Goal: Entertainment & Leisure: Browse casually

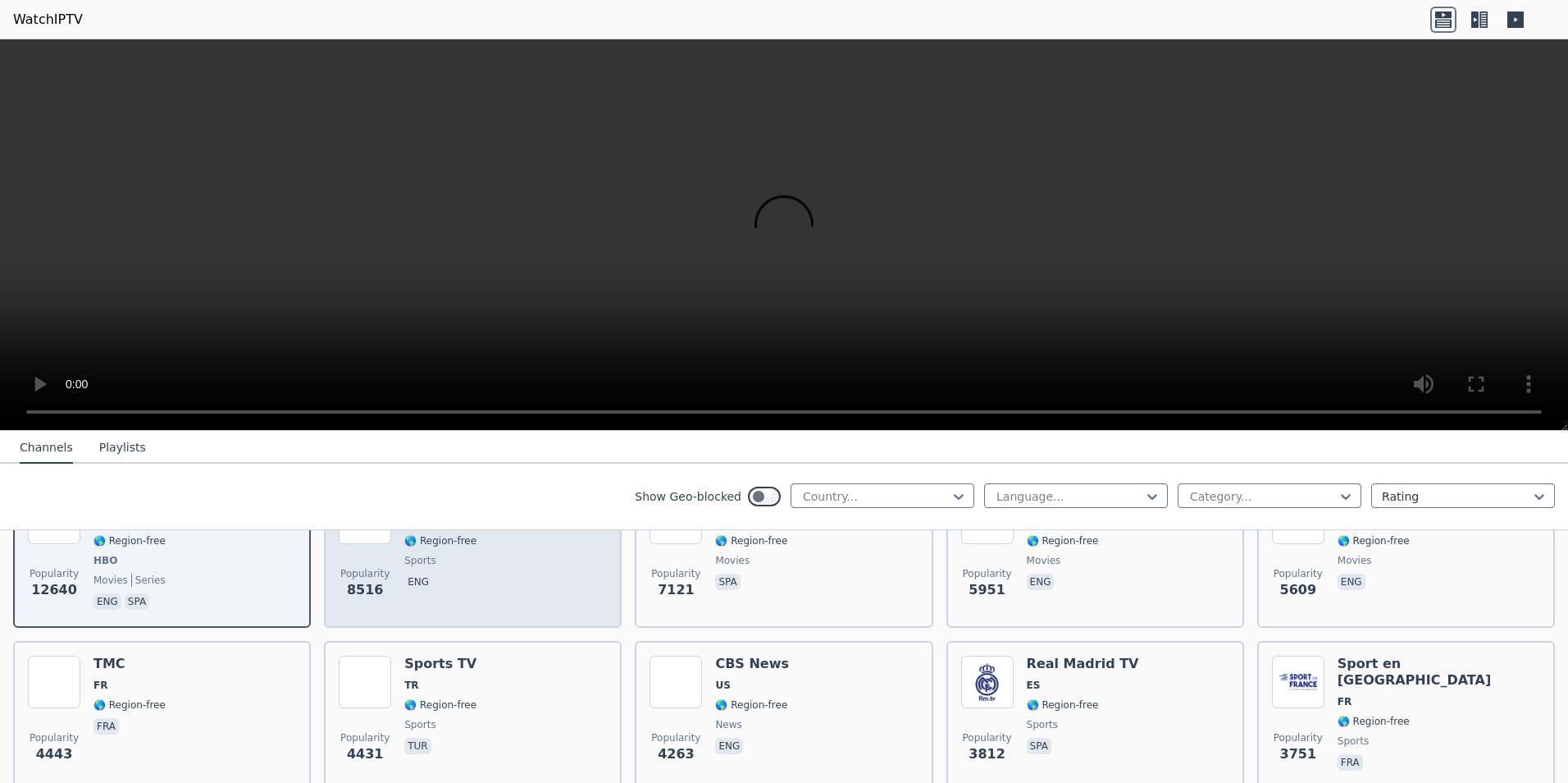
scroll to position [164, 0]
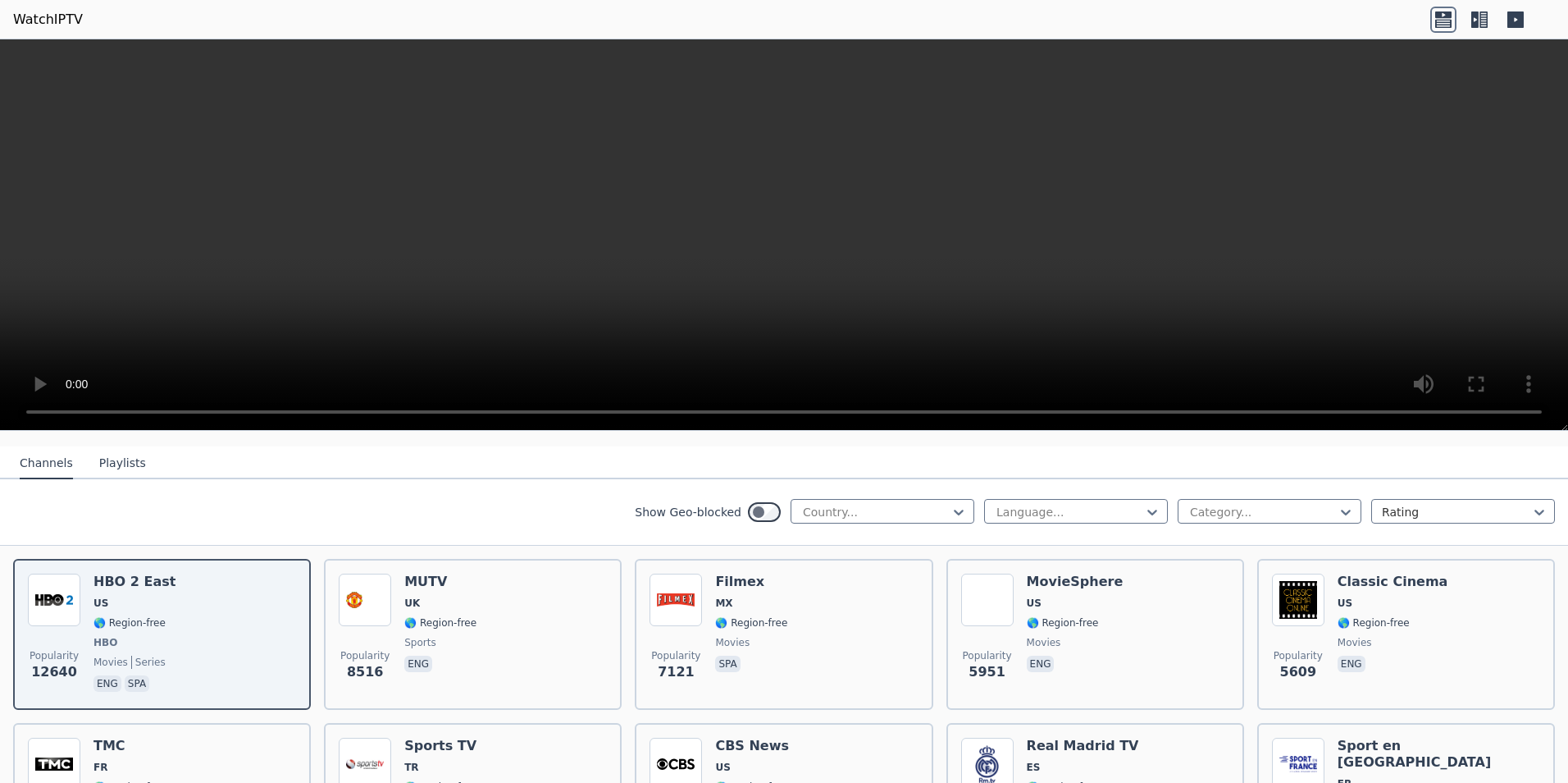
click at [116, 454] on button "Playlists" at bounding box center [123, 464] width 47 height 31
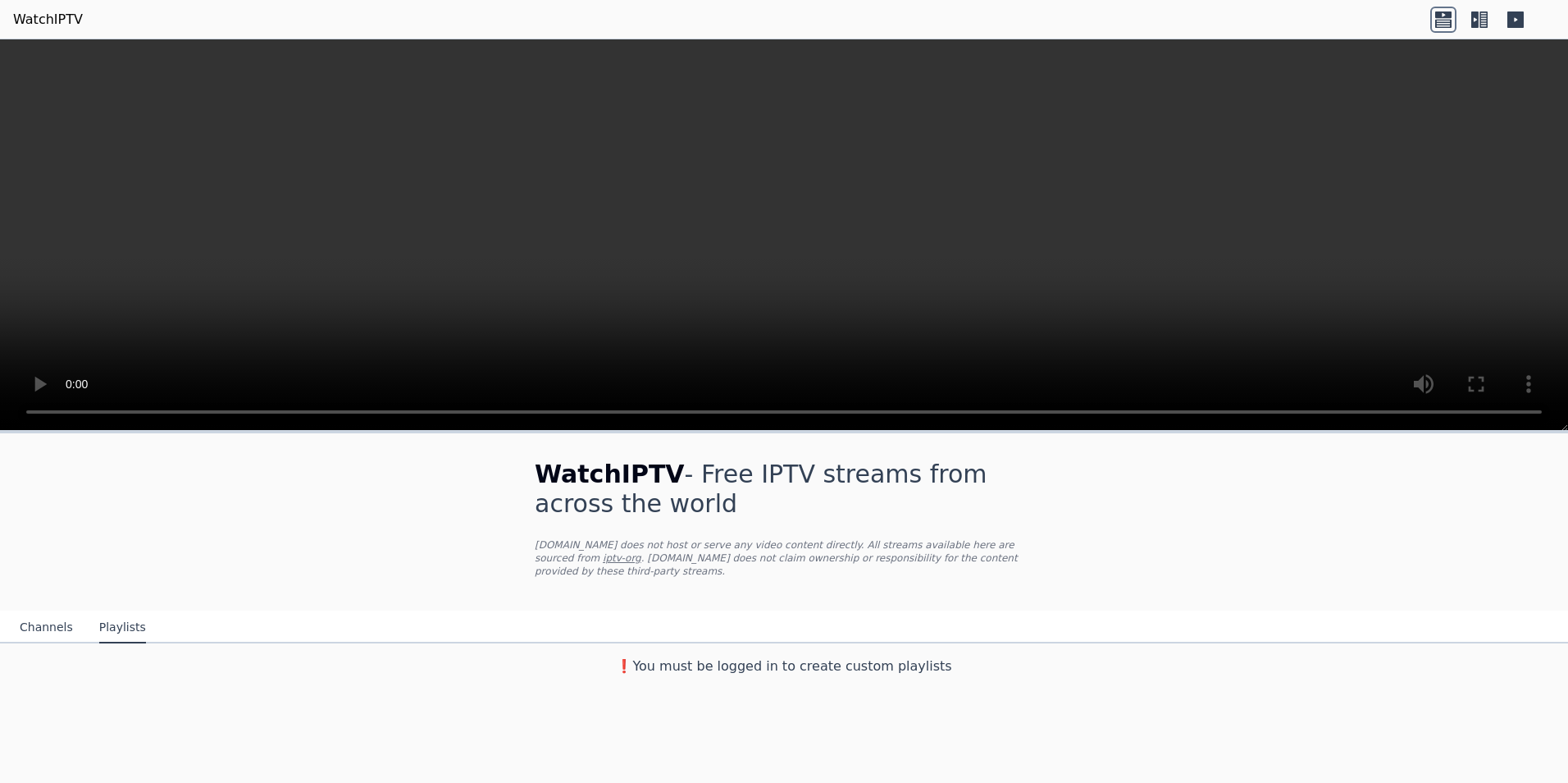
scroll to position [0, 0]
click at [53, 616] on button "Channels" at bounding box center [47, 628] width 54 height 31
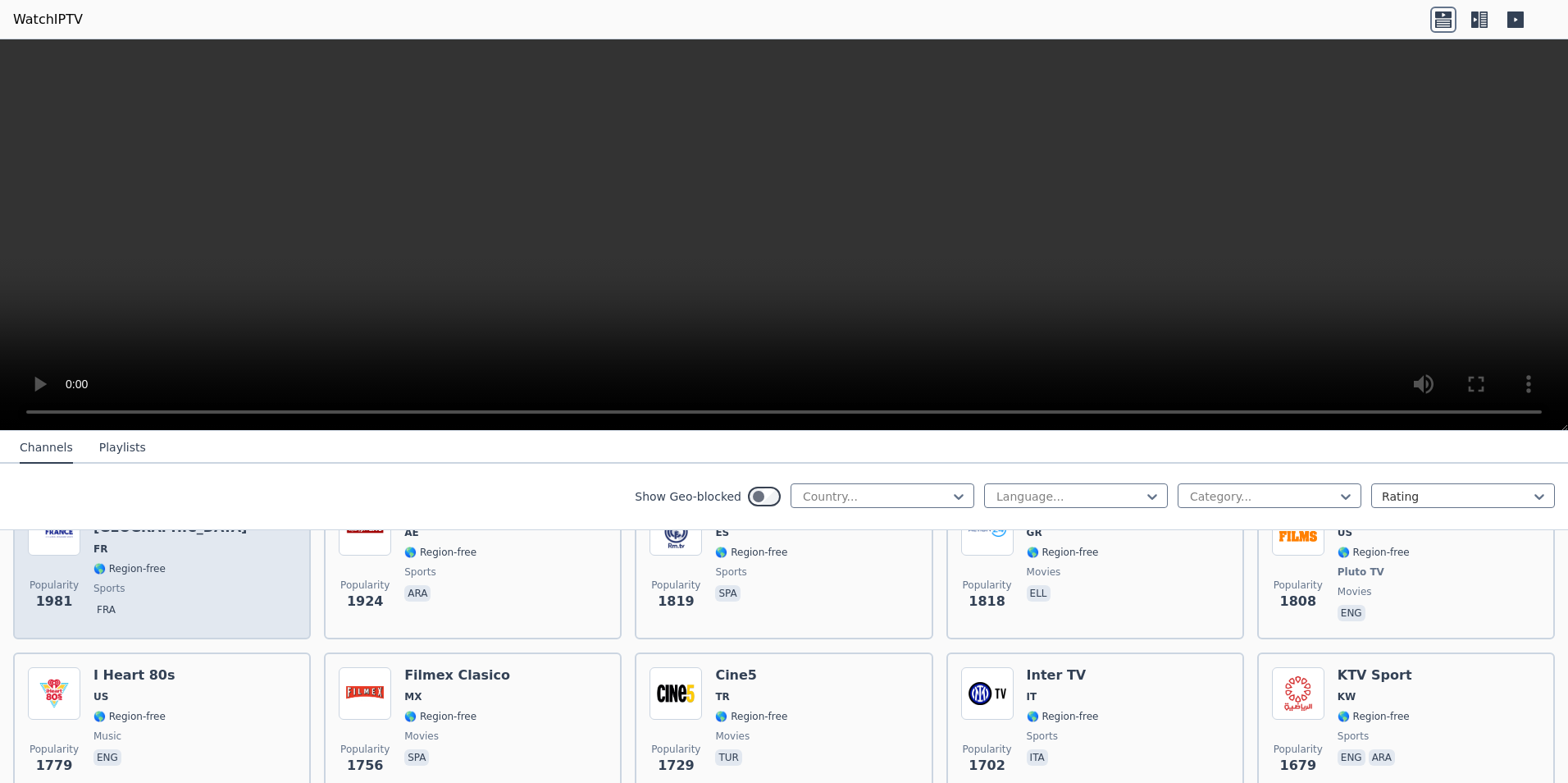
scroll to position [1230, 0]
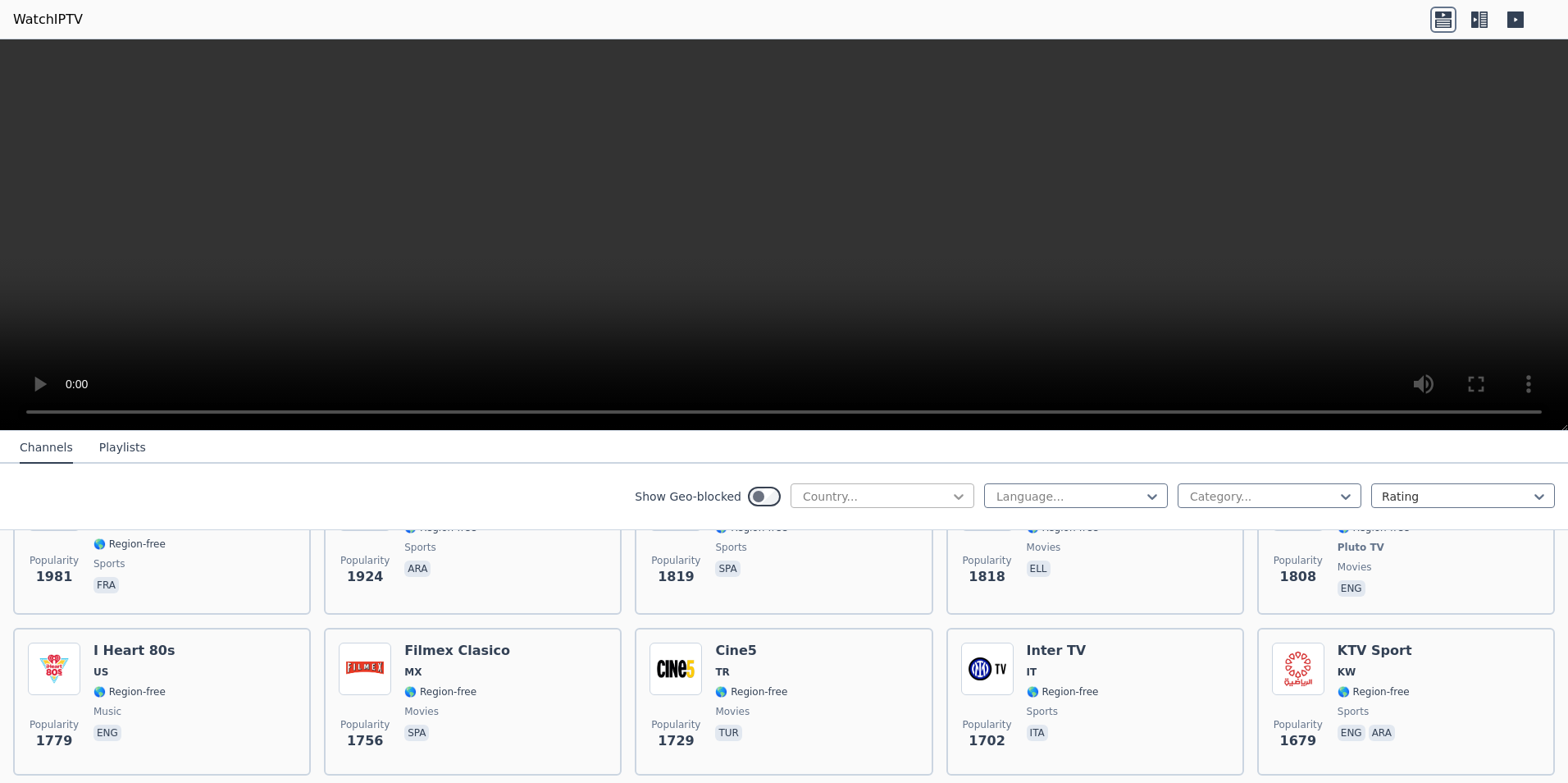
click at [950, 496] on icon at bounding box center [958, 496] width 16 height 16
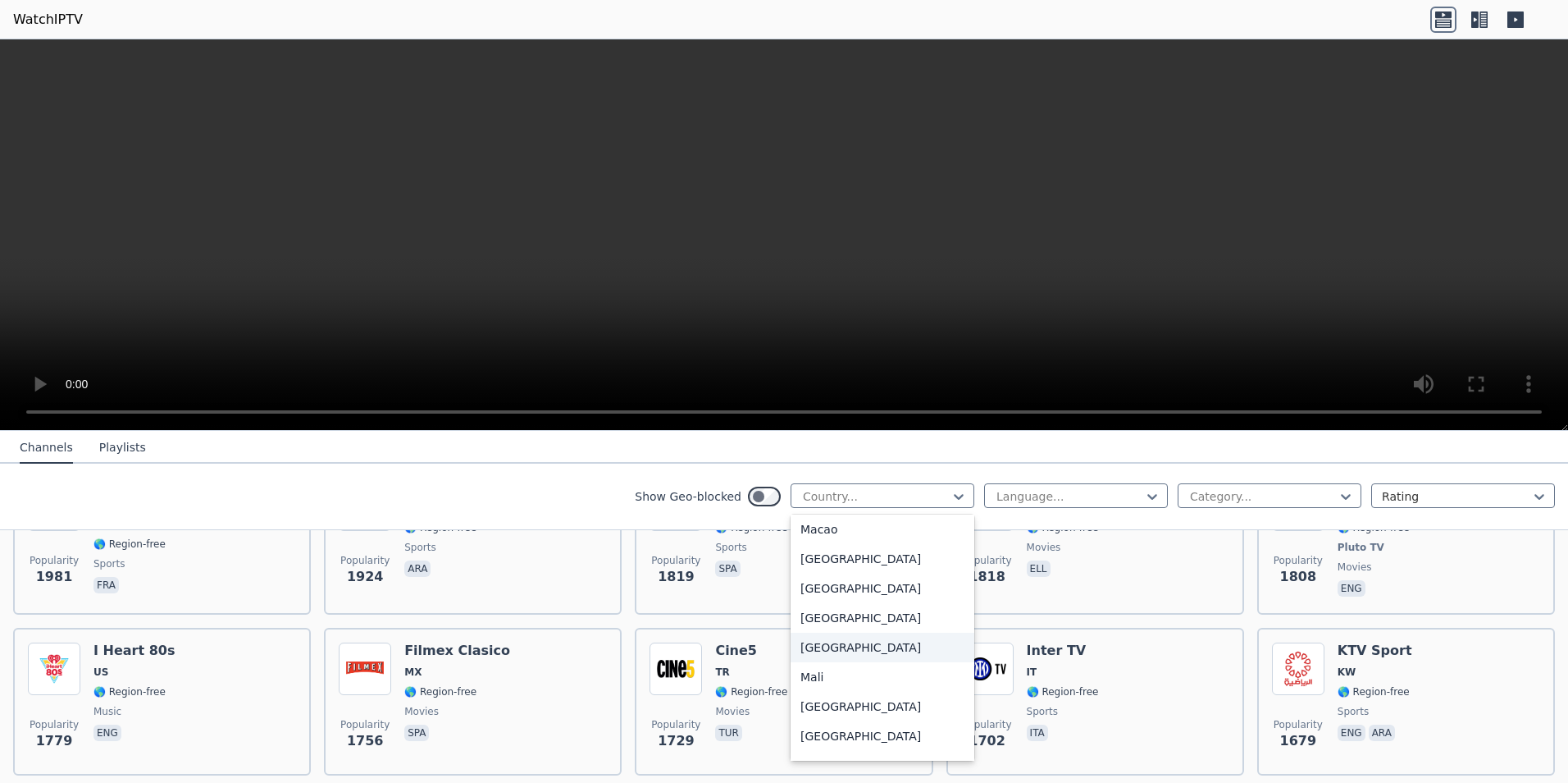
scroll to position [3445, 0]
click at [809, 675] on div "[GEOGRAPHIC_DATA]" at bounding box center [882, 660] width 184 height 29
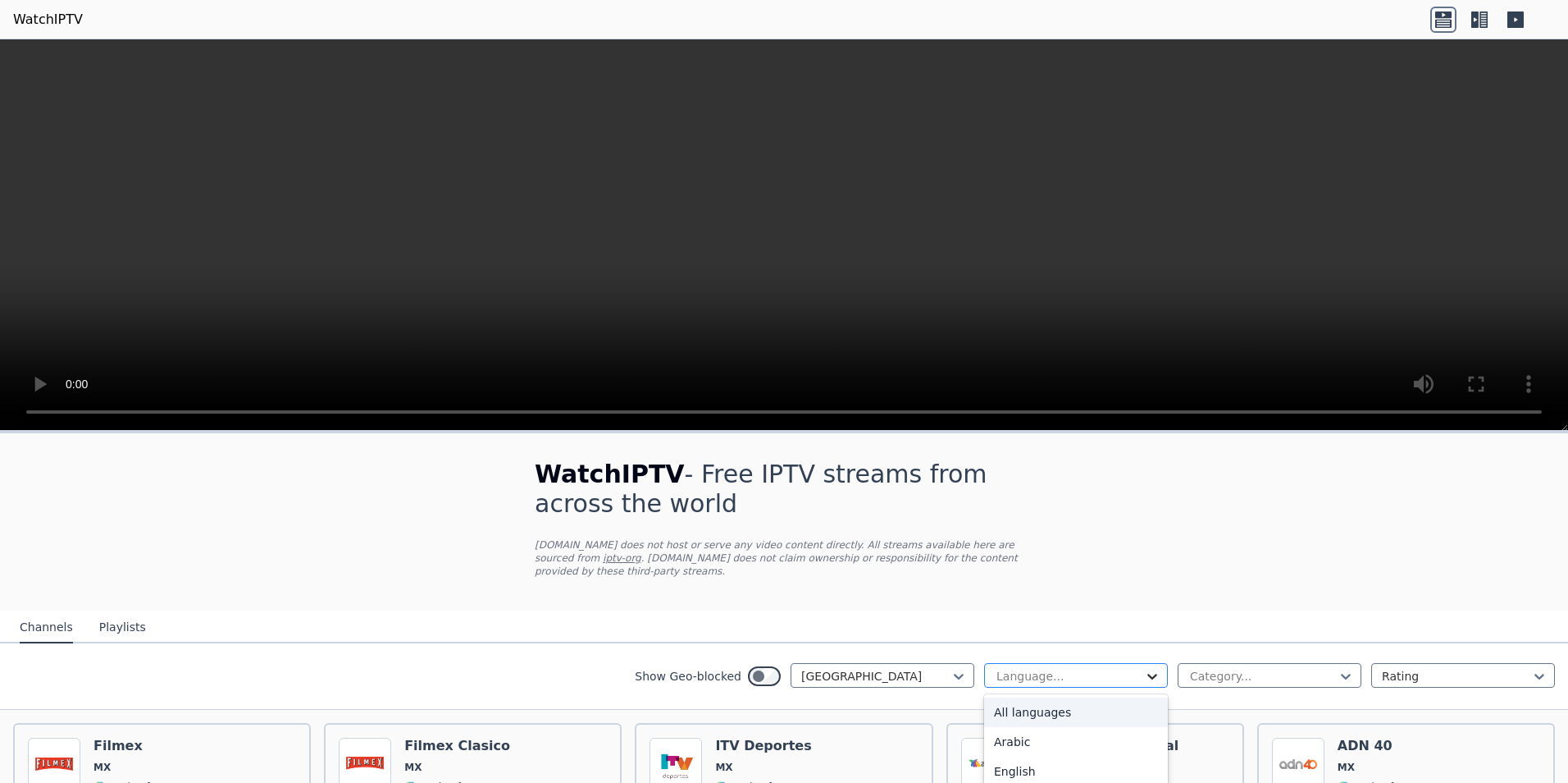
click at [1147, 673] on icon at bounding box center [1151, 676] width 9 height 6
click at [1007, 766] on div "Spanish" at bounding box center [1075, 778] width 184 height 29
click at [1338, 668] on icon at bounding box center [1345, 676] width 16 height 16
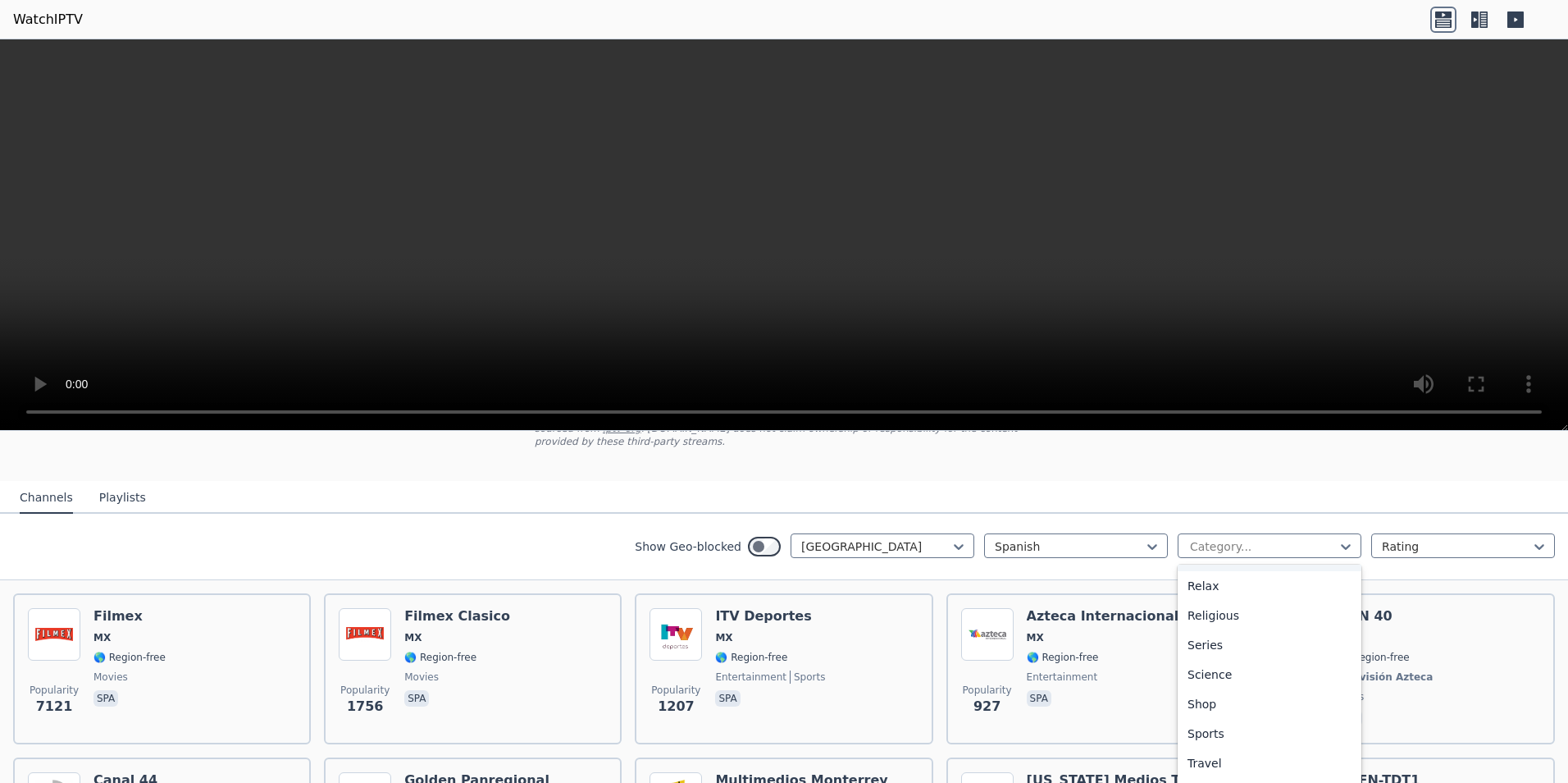
scroll to position [160, 0]
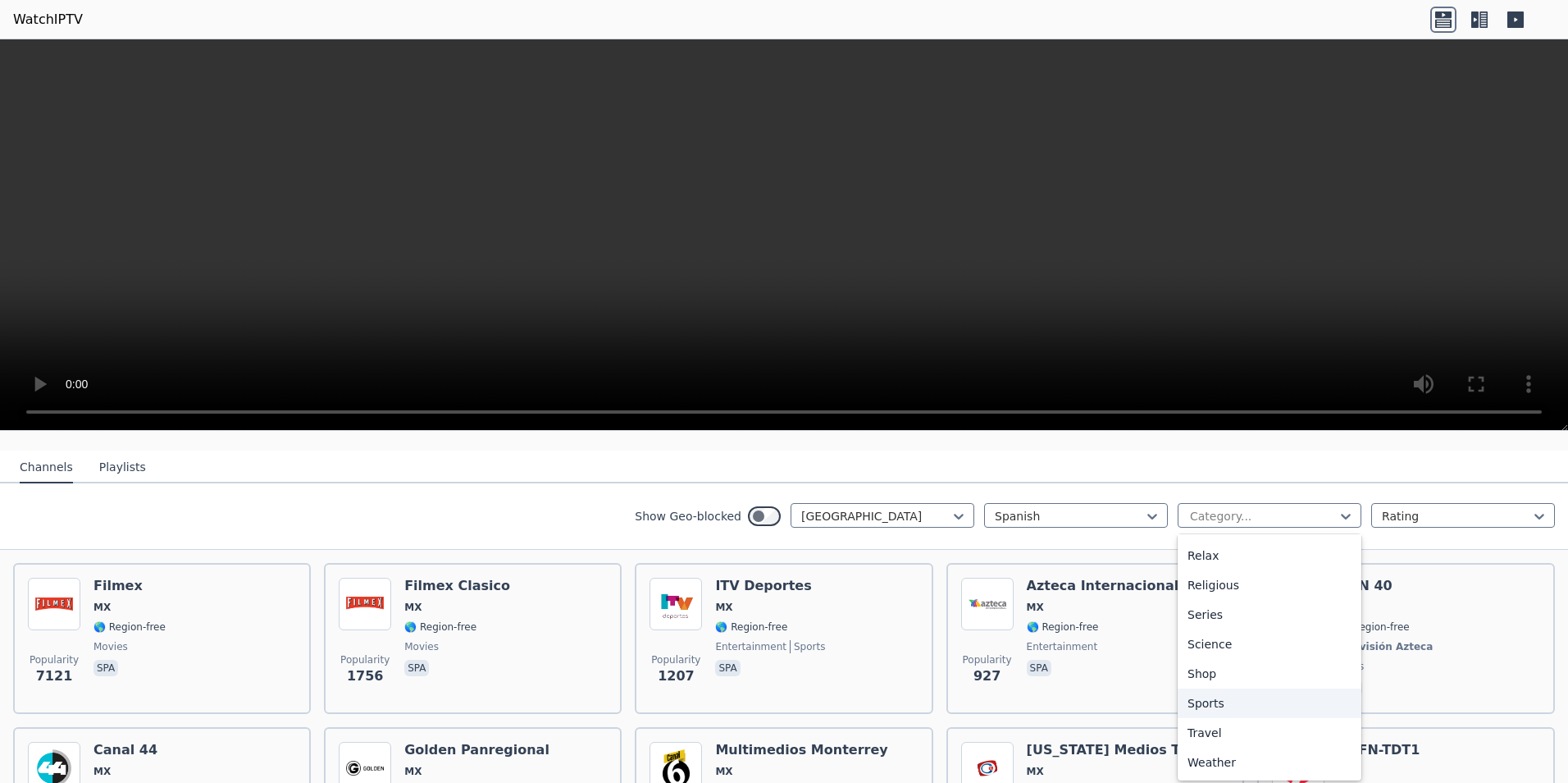
click at [1212, 688] on div "Sports" at bounding box center [1269, 703] width 184 height 29
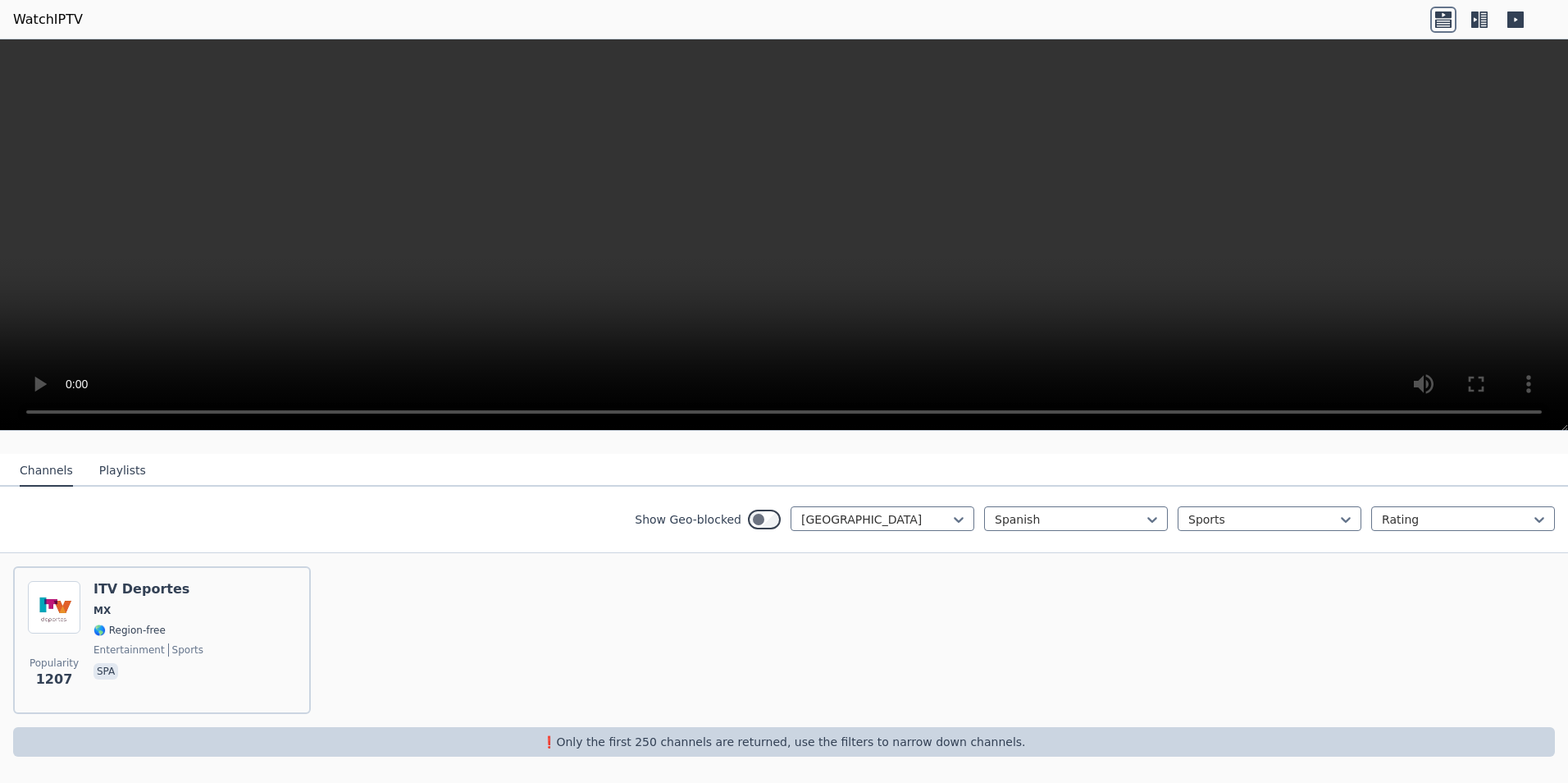
scroll to position [143, 0]
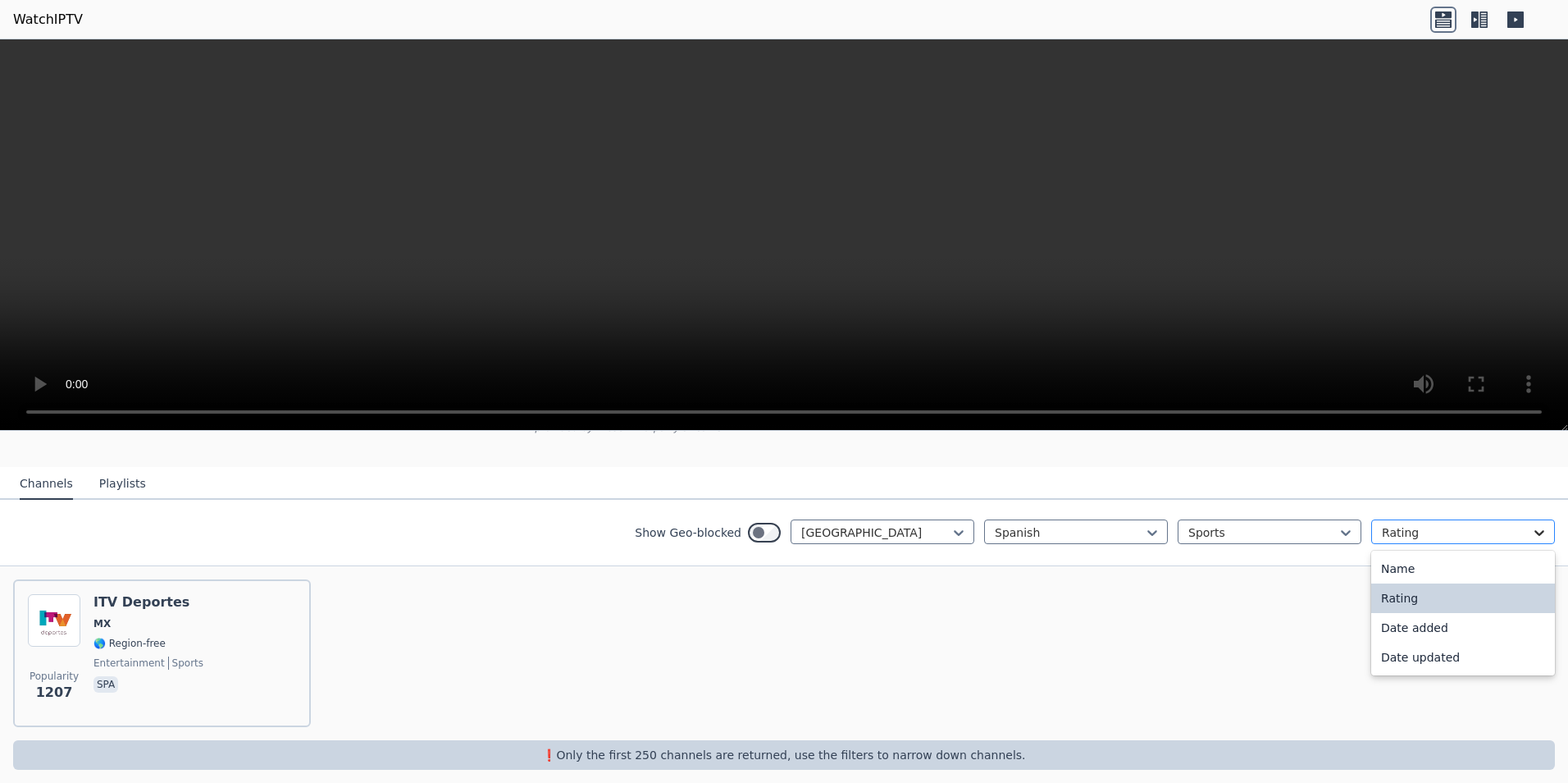
click at [1531, 524] on icon at bounding box center [1539, 532] width 16 height 16
click at [110, 472] on button "Playlists" at bounding box center [123, 484] width 47 height 31
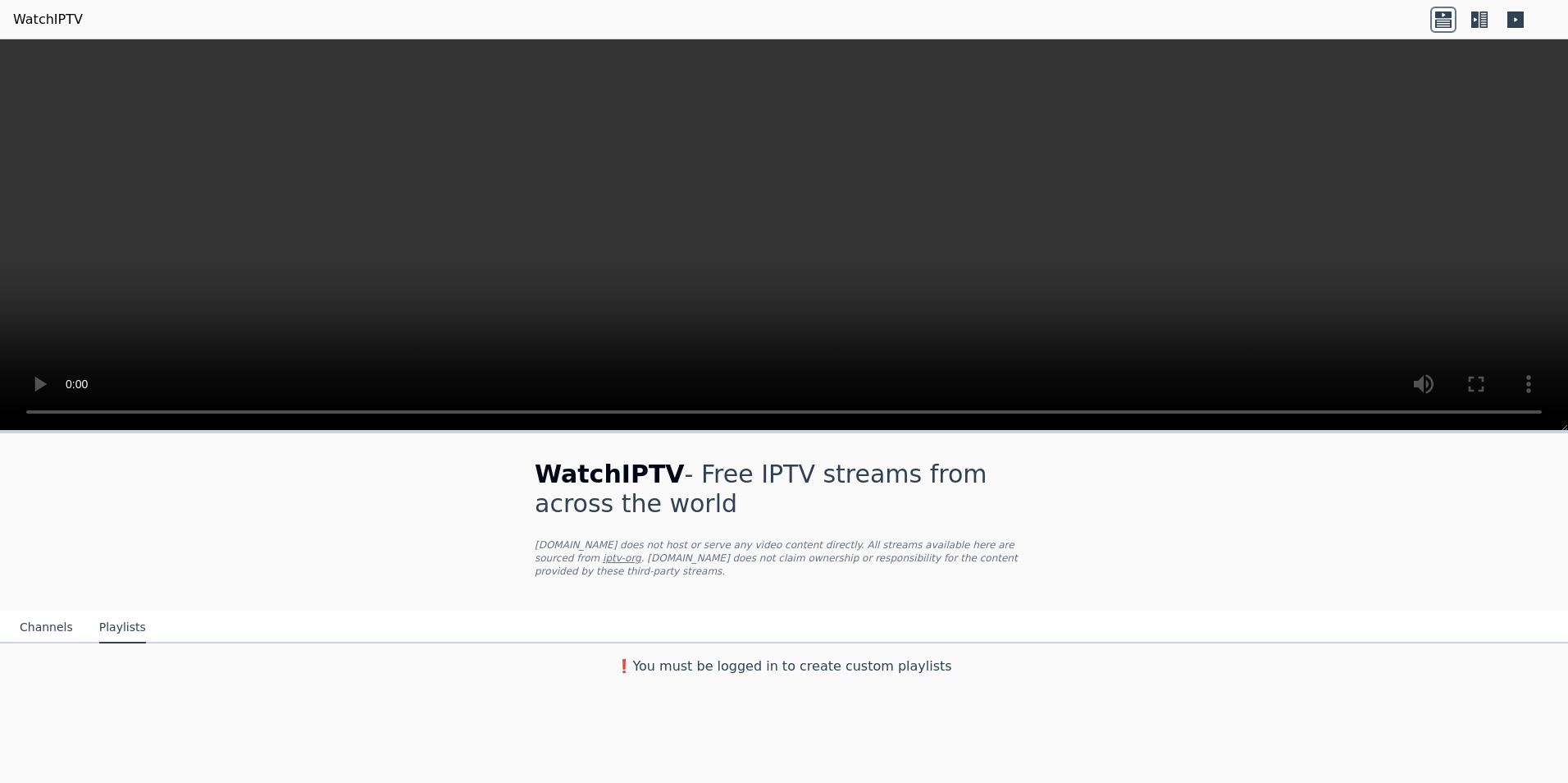
scroll to position [0, 0]
click at [41, 616] on button "Channels" at bounding box center [47, 628] width 54 height 31
